Goal: Information Seeking & Learning: Learn about a topic

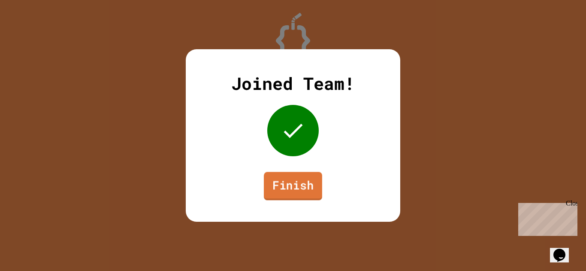
click at [292, 188] on link "Finish" at bounding box center [293, 186] width 58 height 28
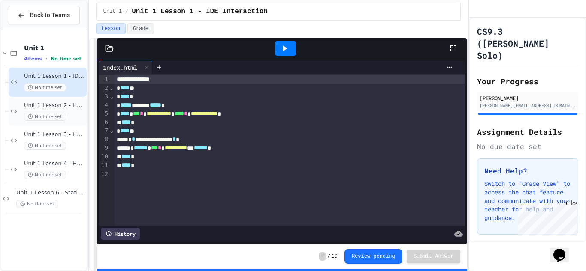
click at [24, 118] on span "No time set" at bounding box center [45, 117] width 42 height 8
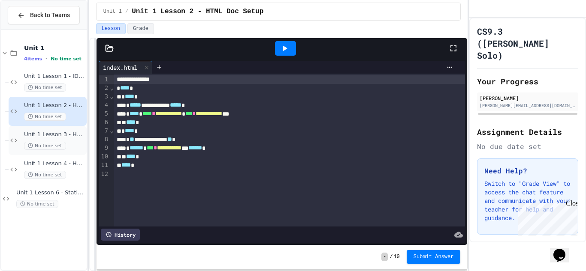
click at [57, 132] on span "Unit 1 Lesson 3 - Headers and Paragraph tags" at bounding box center [54, 134] width 61 height 7
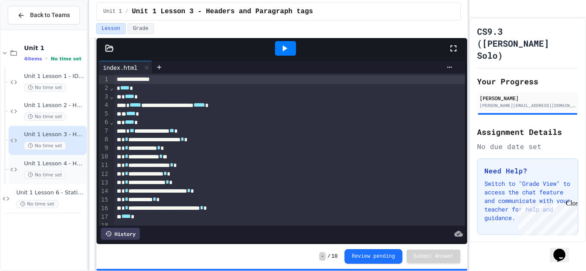
click at [15, 173] on icon at bounding box center [14, 170] width 10 height 8
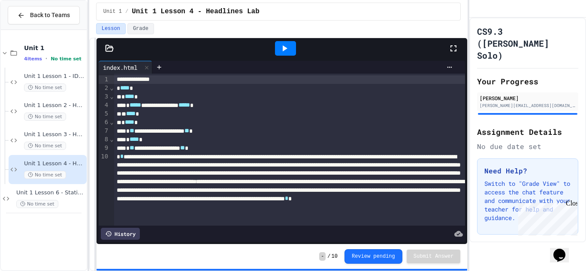
scroll to position [56, 0]
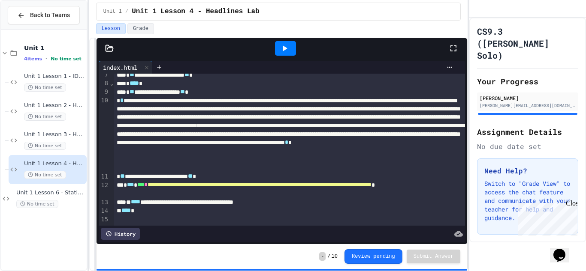
click at [279, 51] on icon at bounding box center [284, 48] width 10 height 10
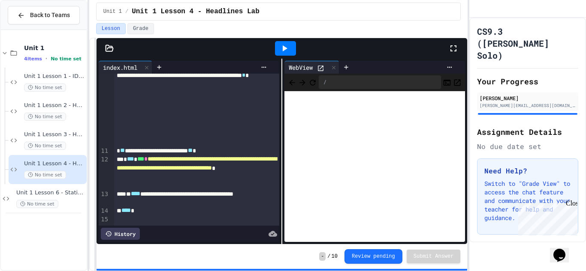
scroll to position [0, 0]
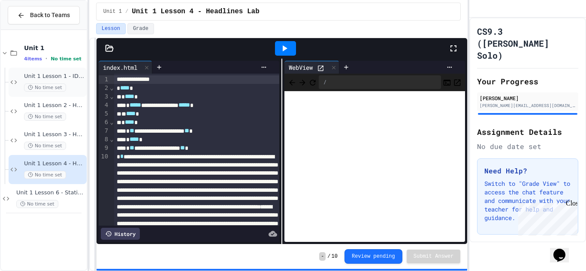
click at [54, 81] on div "Unit 1 Lesson 1 - IDE Interaction No time set" at bounding box center [54, 82] width 61 height 19
